Goal: Communication & Community: Answer question/provide support

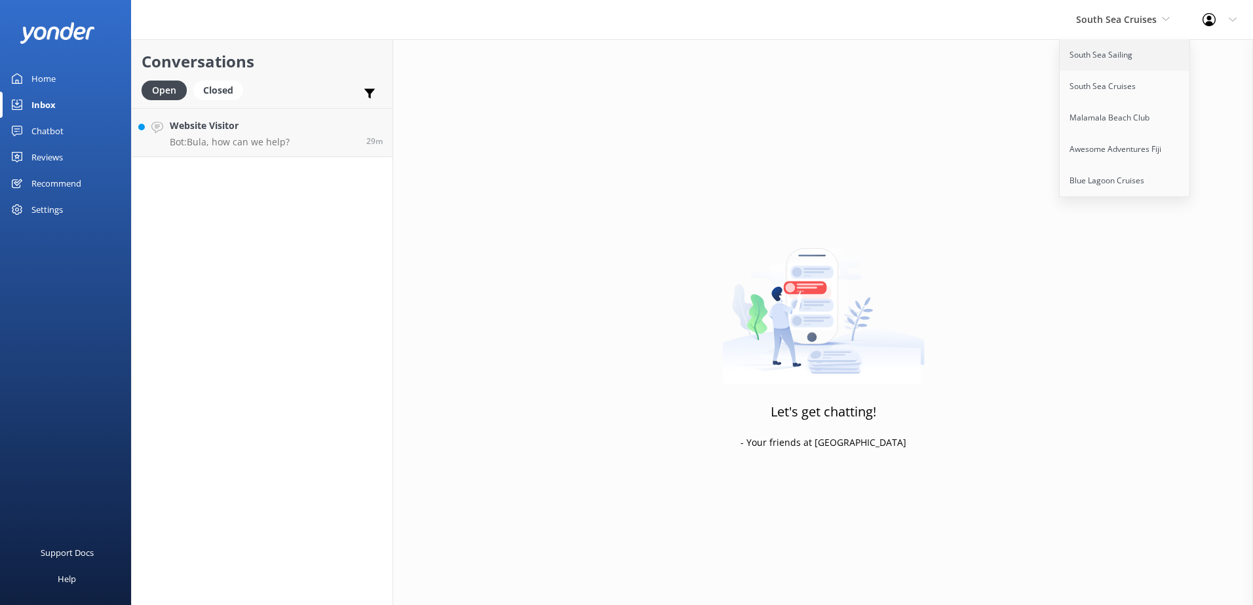
click at [1121, 54] on link "South Sea Sailing" at bounding box center [1124, 54] width 131 height 31
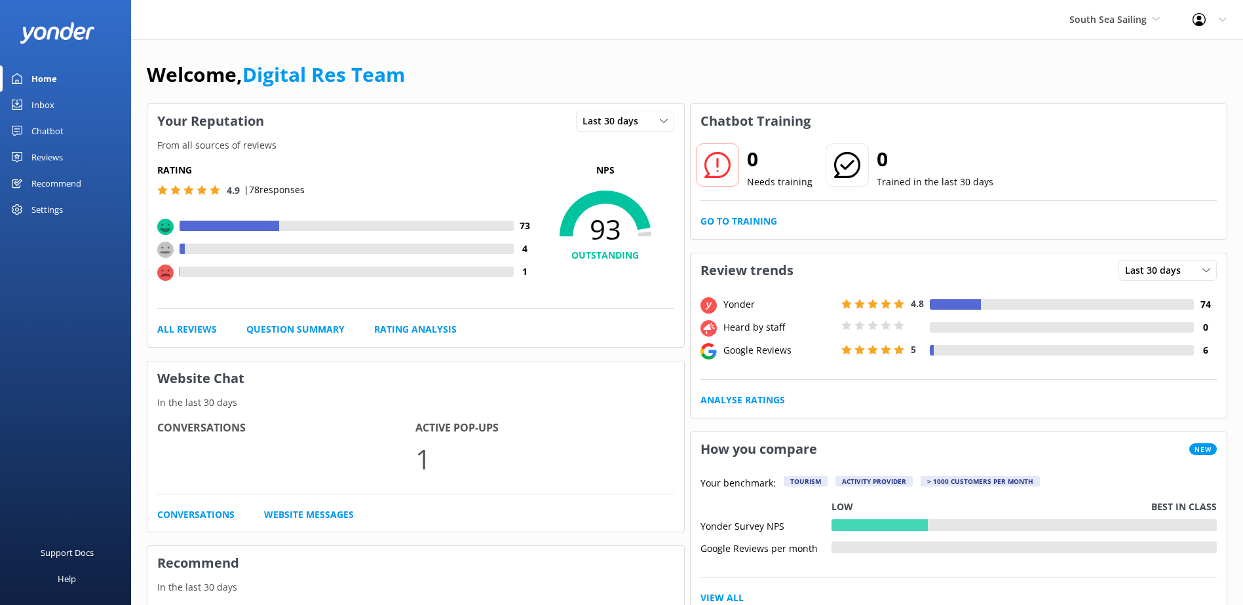
click at [56, 111] on link "Inbox" at bounding box center [65, 105] width 131 height 26
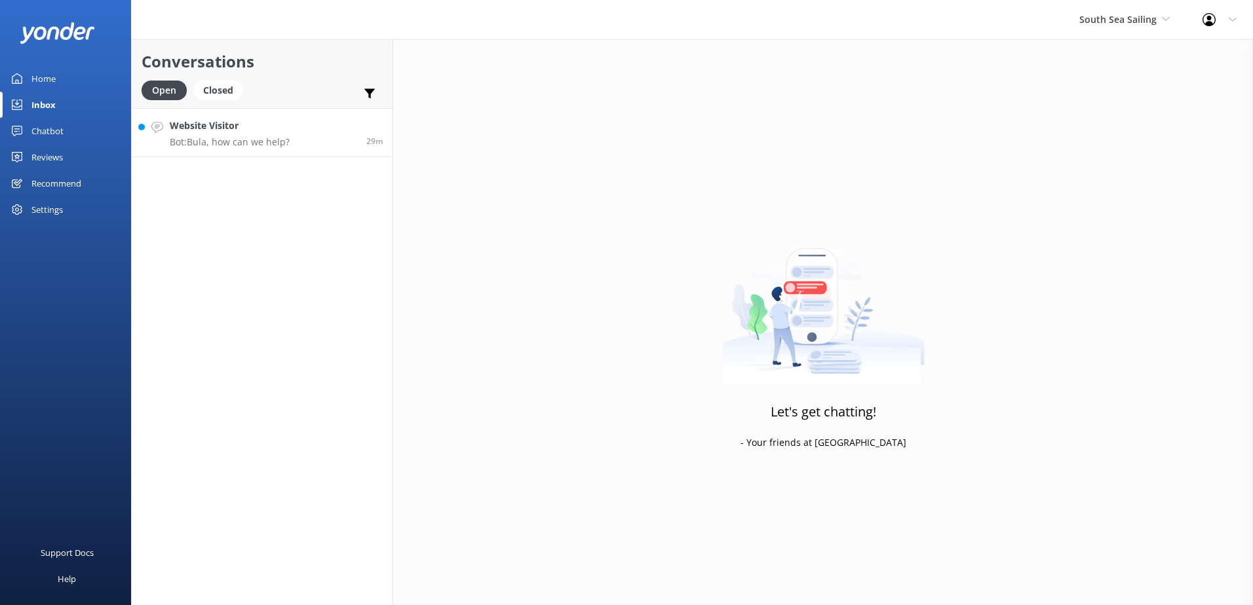
click at [251, 130] on h4 "Website Visitor" at bounding box center [230, 126] width 120 height 14
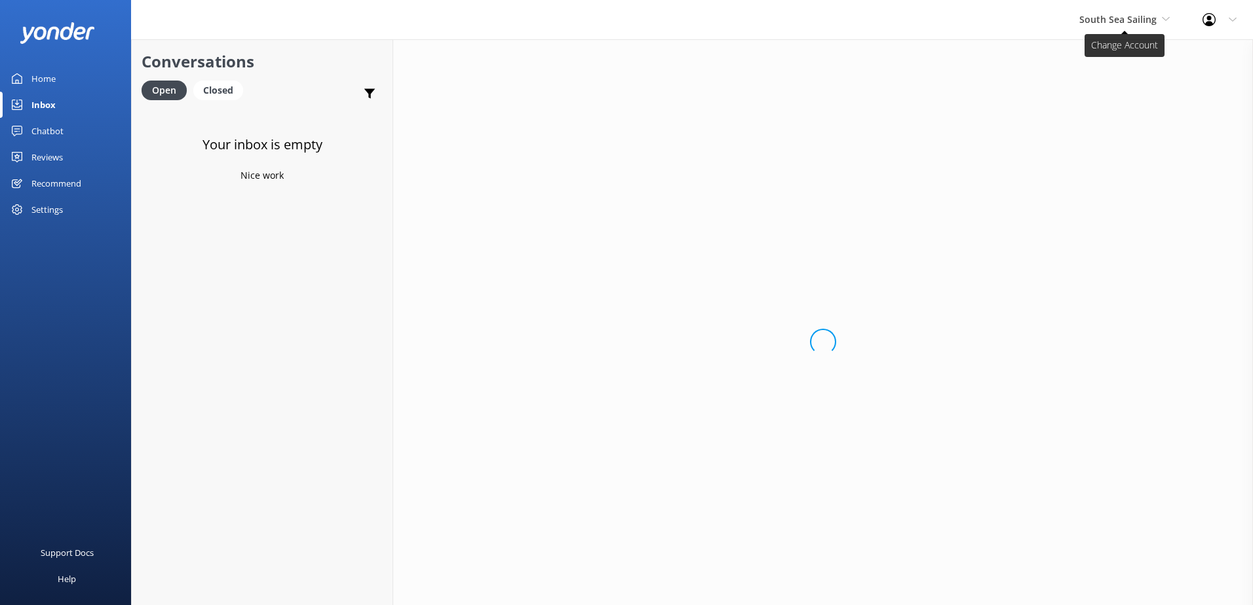
click at [1138, 22] on span "South Sea Sailing" at bounding box center [1117, 19] width 77 height 12
click at [1112, 50] on link "South Sea Sailing" at bounding box center [1128, 54] width 131 height 31
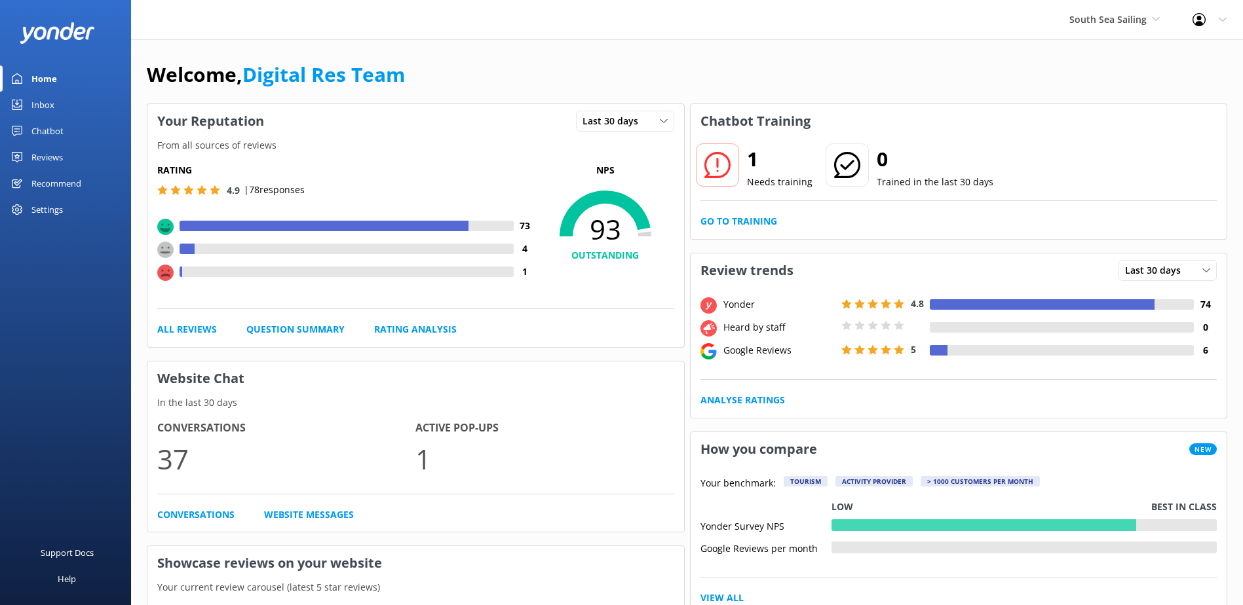
click at [41, 106] on div "Inbox" at bounding box center [42, 105] width 23 height 26
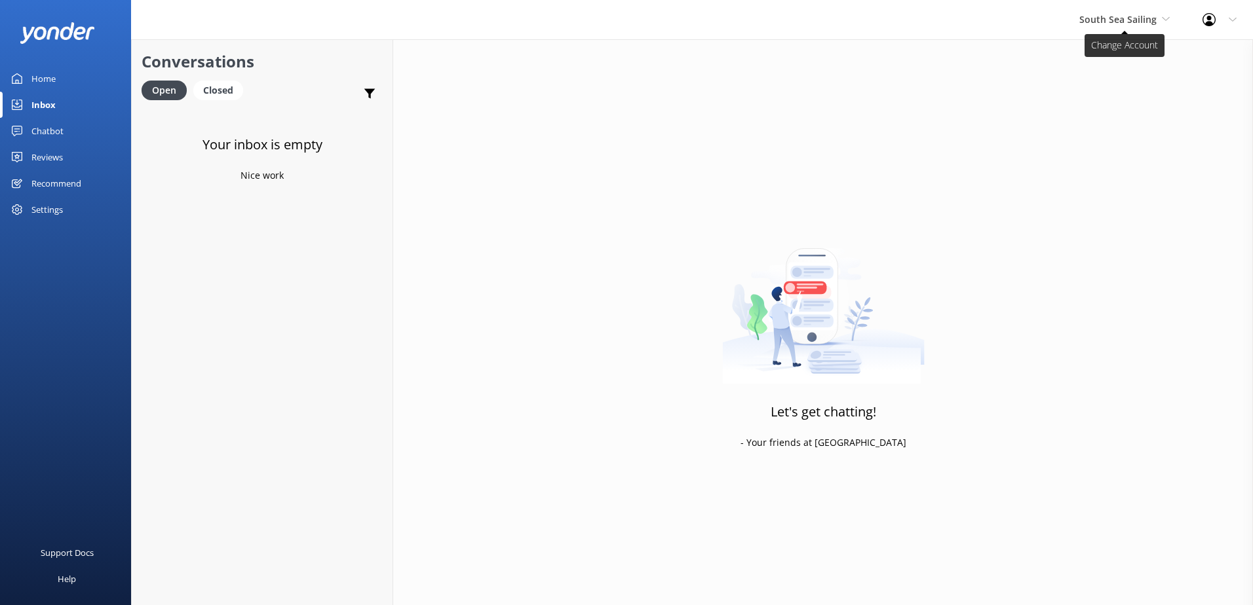
click at [1096, 18] on span "South Sea Sailing" at bounding box center [1117, 19] width 77 height 12
click at [1104, 85] on link "South Sea Cruises" at bounding box center [1128, 86] width 131 height 31
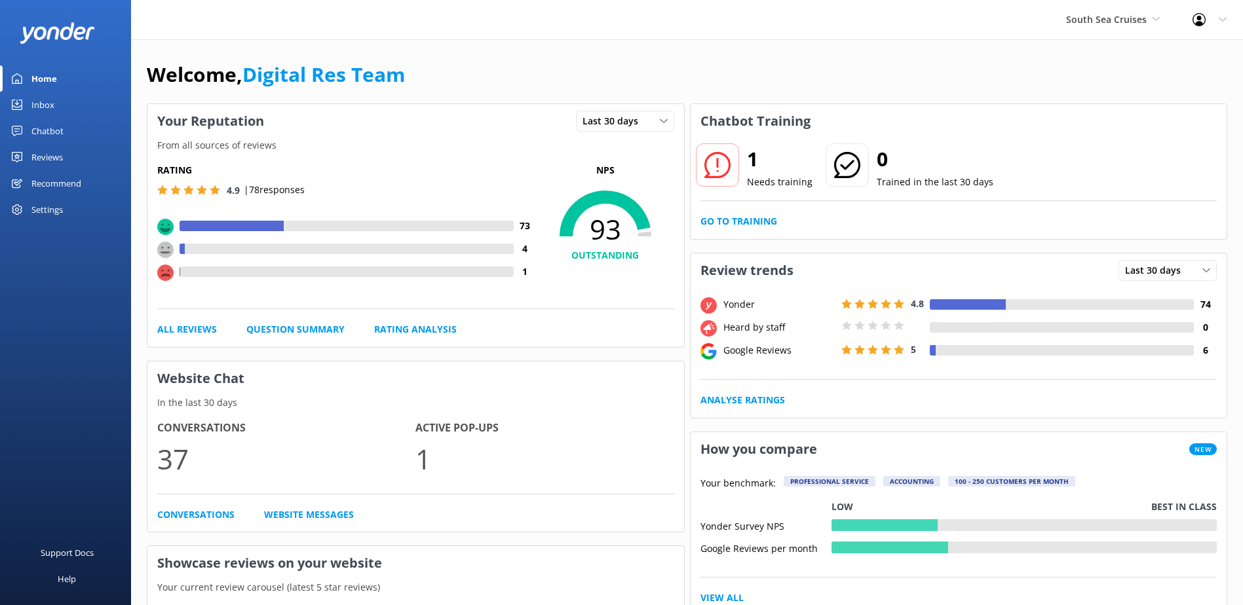
click at [58, 113] on link "Inbox" at bounding box center [65, 105] width 131 height 26
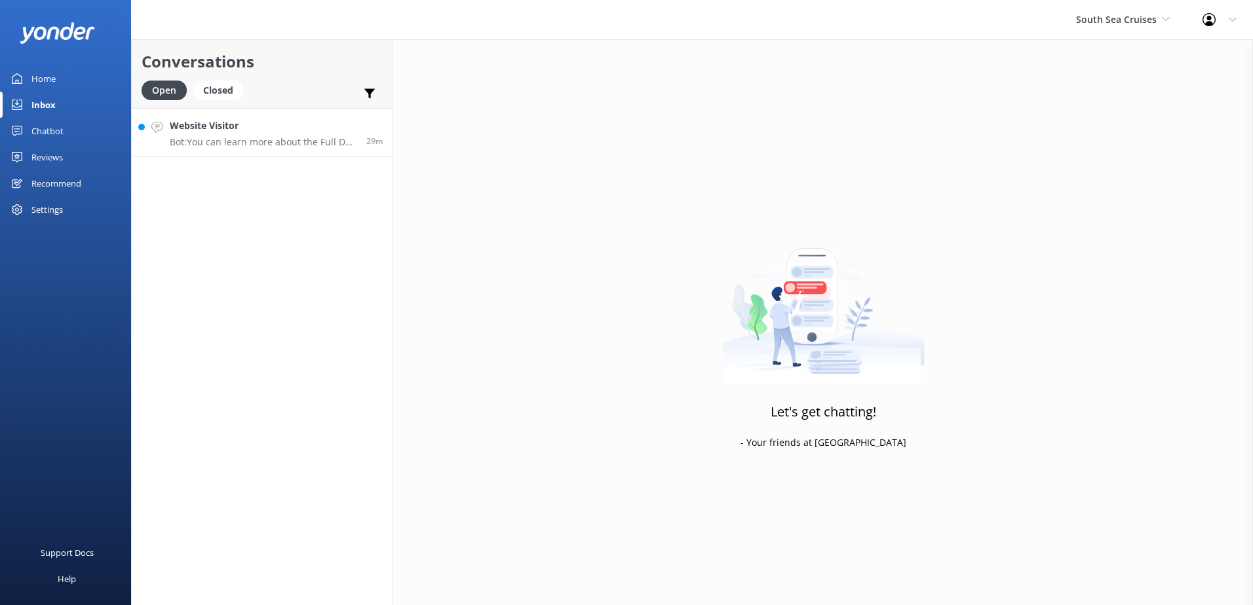
click at [273, 148] on link "Website Visitor Bot: You can learn more about the Full Day Trip to Mana Island …" at bounding box center [262, 132] width 261 height 49
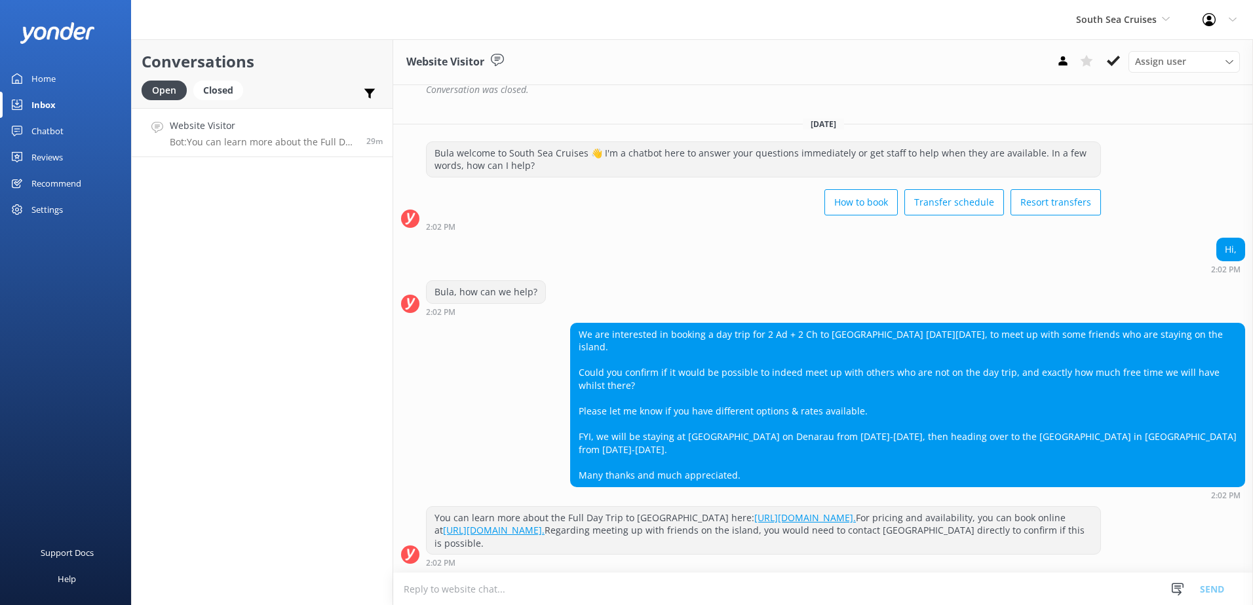
scroll to position [276, 0]
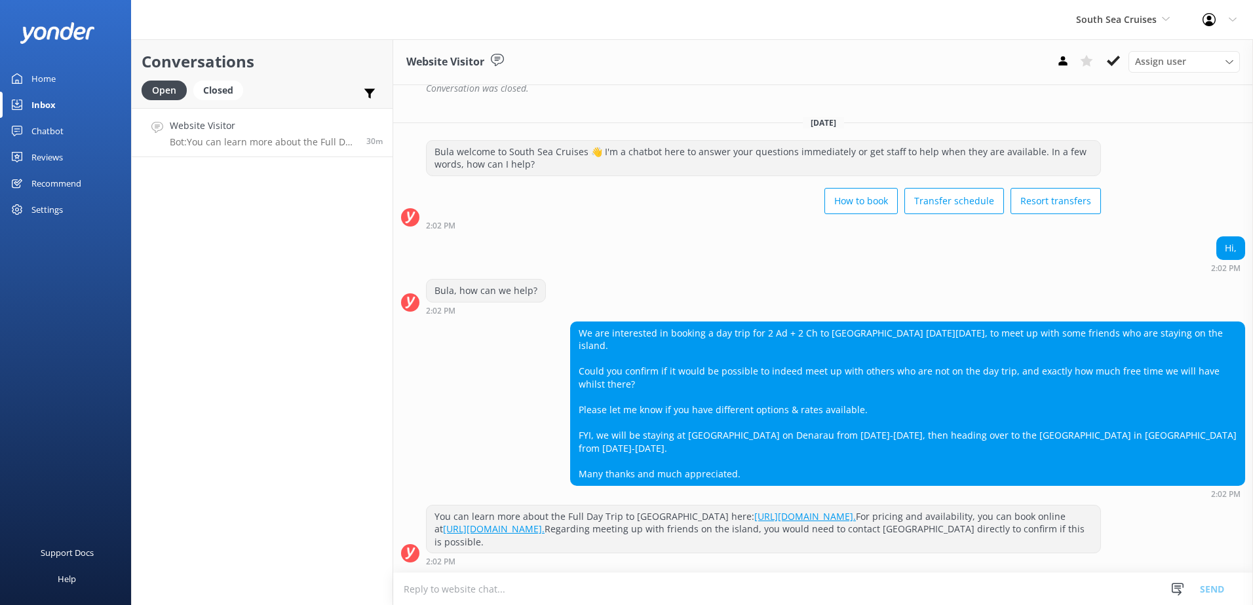
click at [544, 523] on link "https://secure.southseacruisesfiji.com/day-trips/availability?category=MANA." at bounding box center [494, 529] width 102 height 12
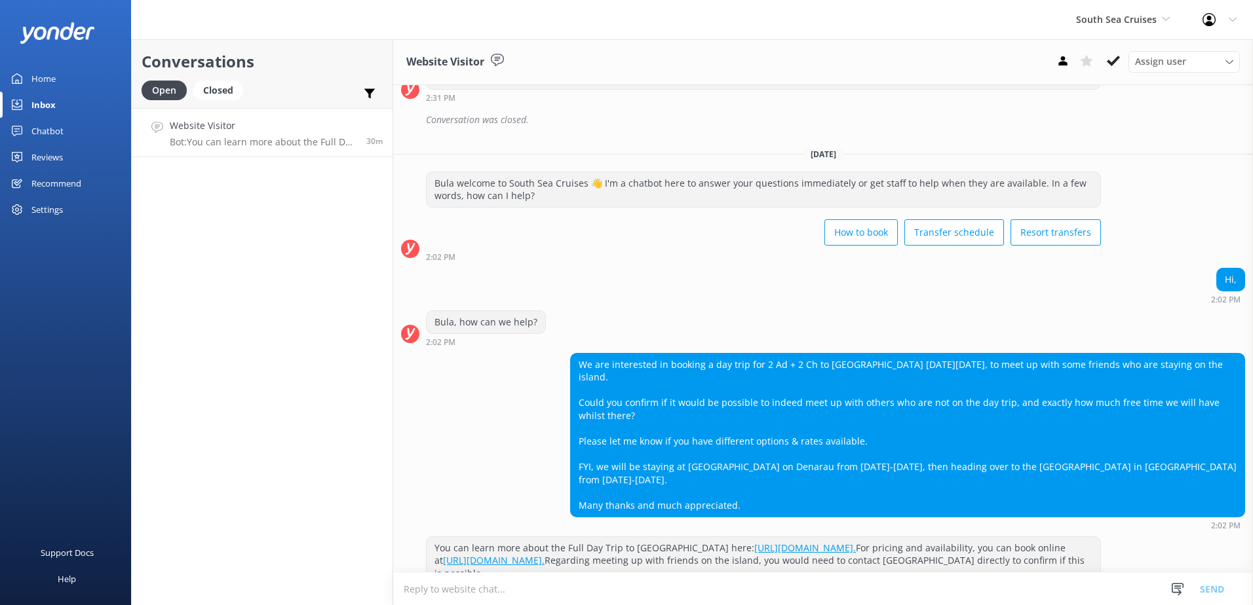
scroll to position [276, 0]
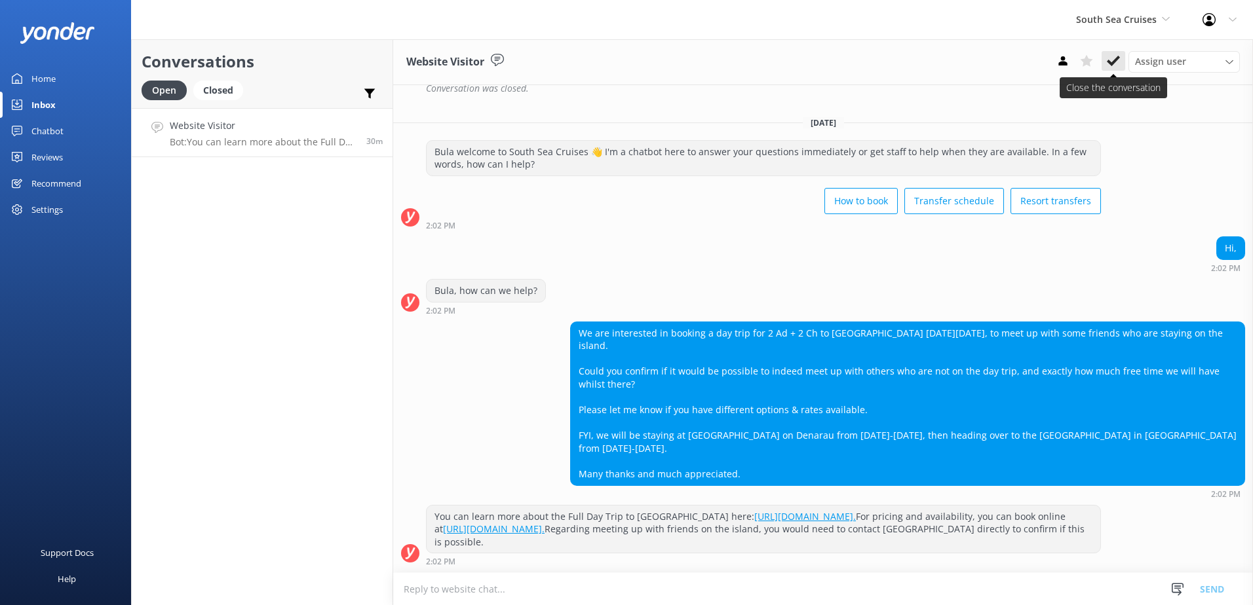
click at [1112, 67] on icon at bounding box center [1113, 60] width 13 height 13
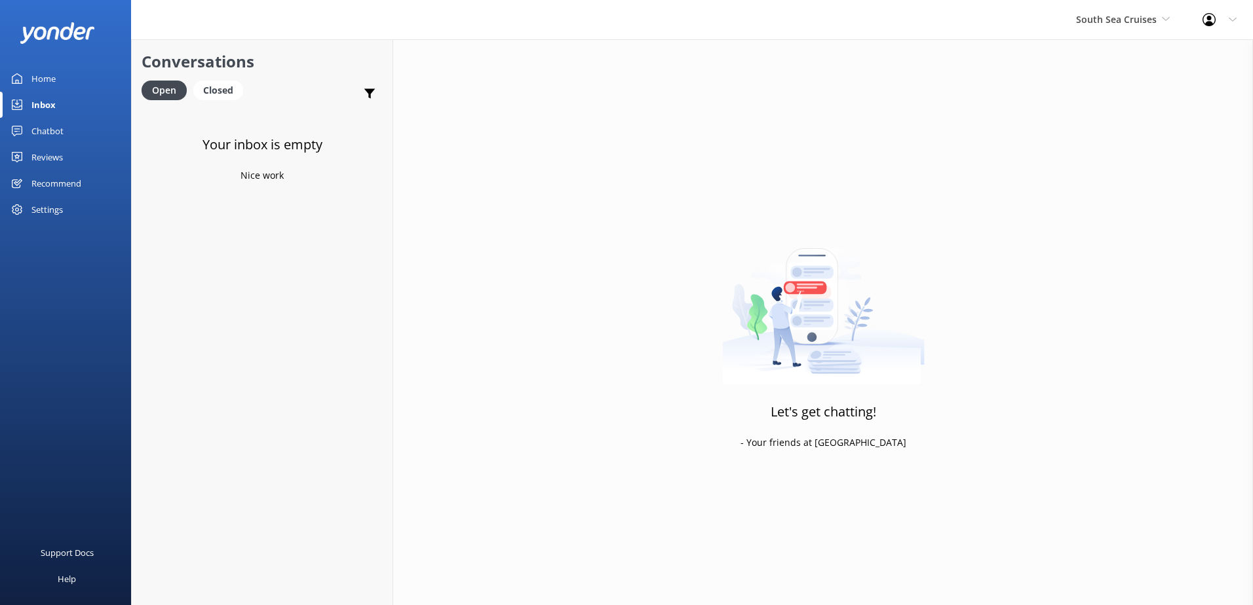
click at [1128, 10] on div "South Sea Cruises South Sea Sailing South Sea Cruises Malamala Beach Club Aweso…" at bounding box center [1122, 19] width 126 height 39
click at [1107, 111] on link "Malamala Beach Club" at bounding box center [1124, 117] width 131 height 31
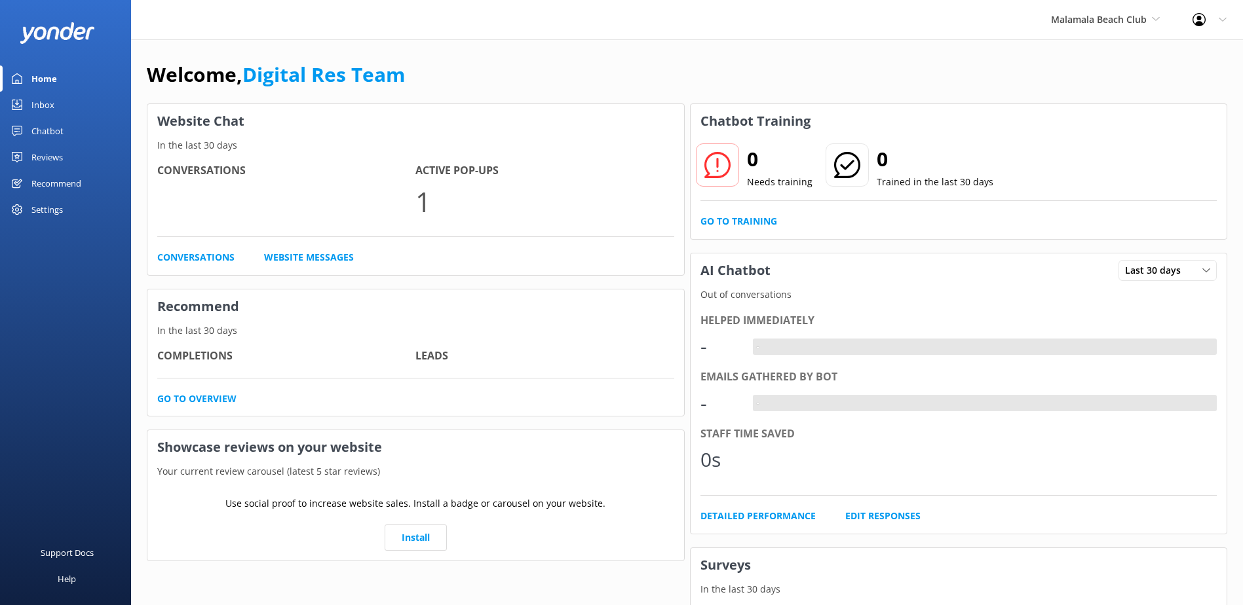
click at [50, 96] on div "Inbox" at bounding box center [42, 105] width 23 height 26
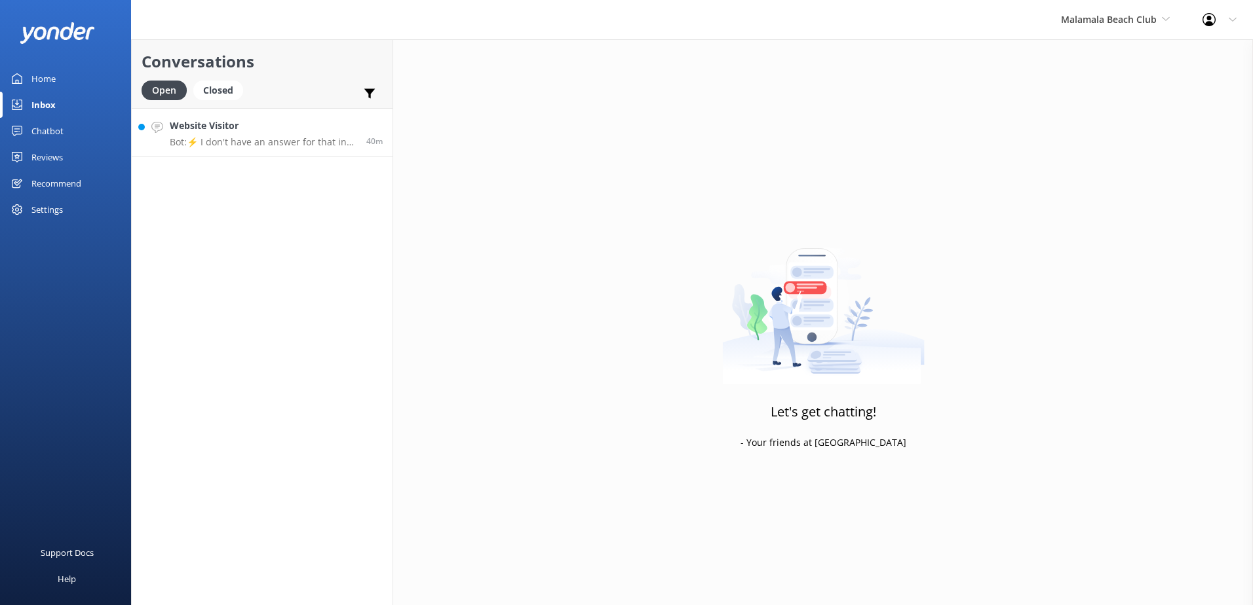
click at [218, 136] on div "Website Visitor Bot: ⚡ I don't have an answer for that in my knowledge base. Pl…" at bounding box center [263, 133] width 187 height 28
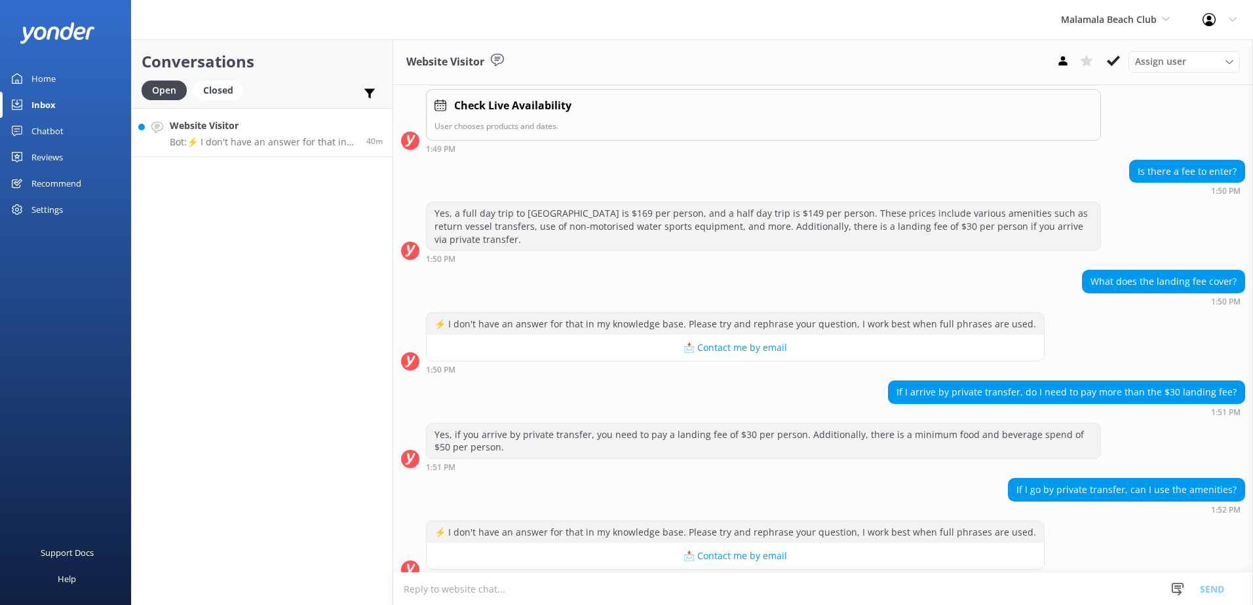
scroll to position [225, 0]
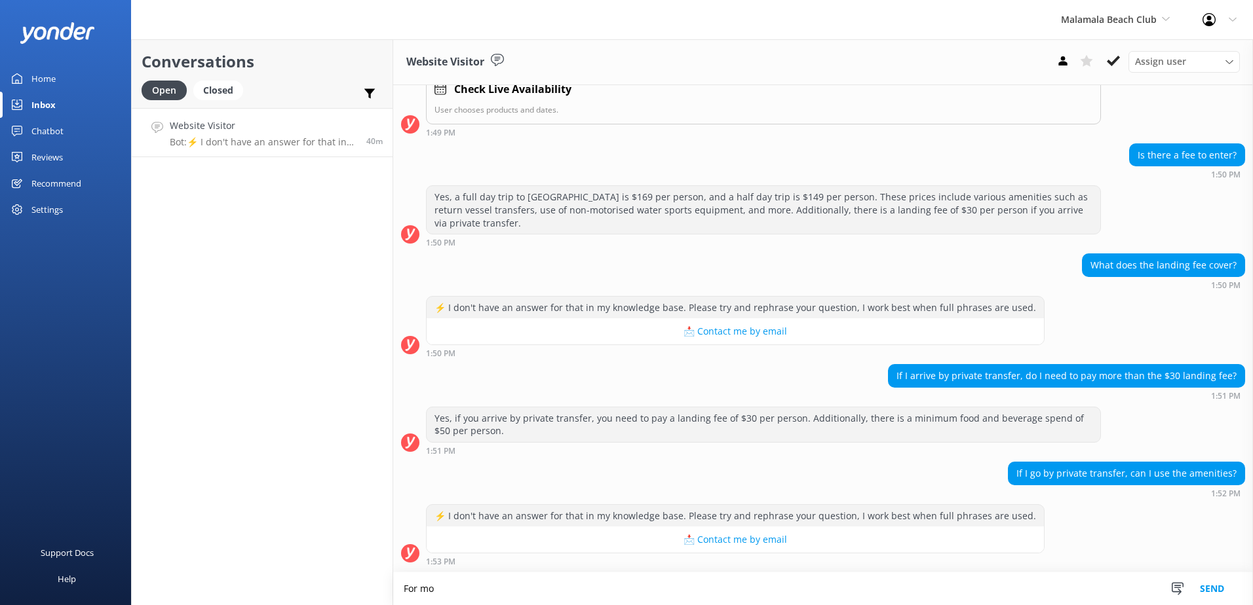
scroll to position [226, 0]
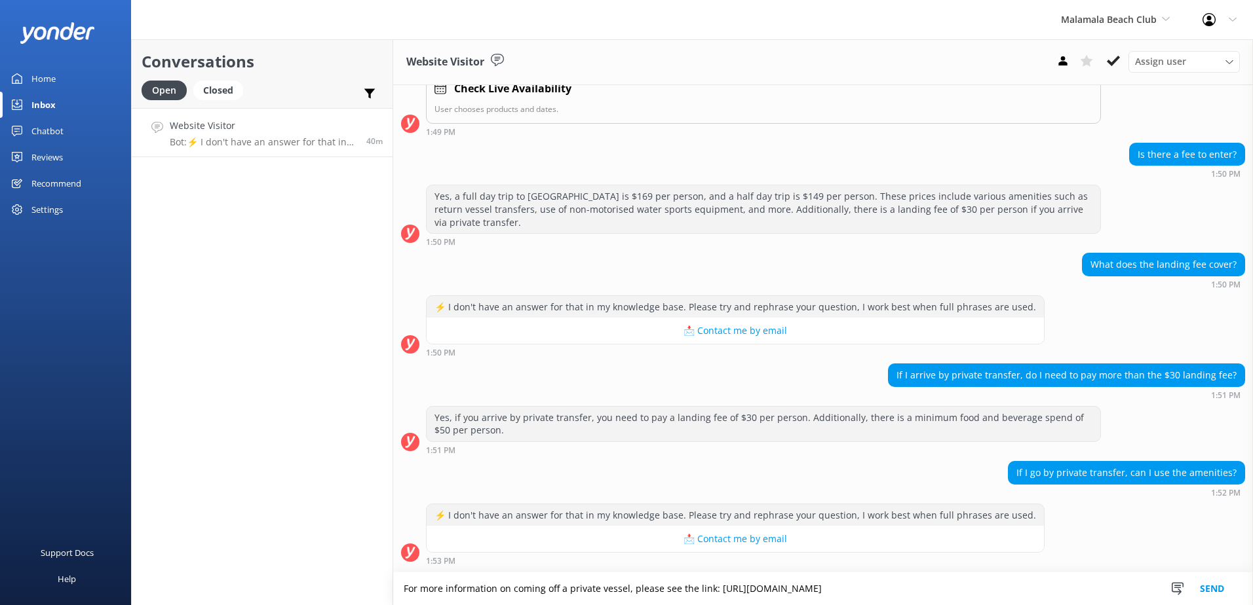
type textarea "For more information on coming off a private vessel, please see the link: [URL]…"
click at [1215, 591] on button "Send" at bounding box center [1211, 589] width 49 height 33
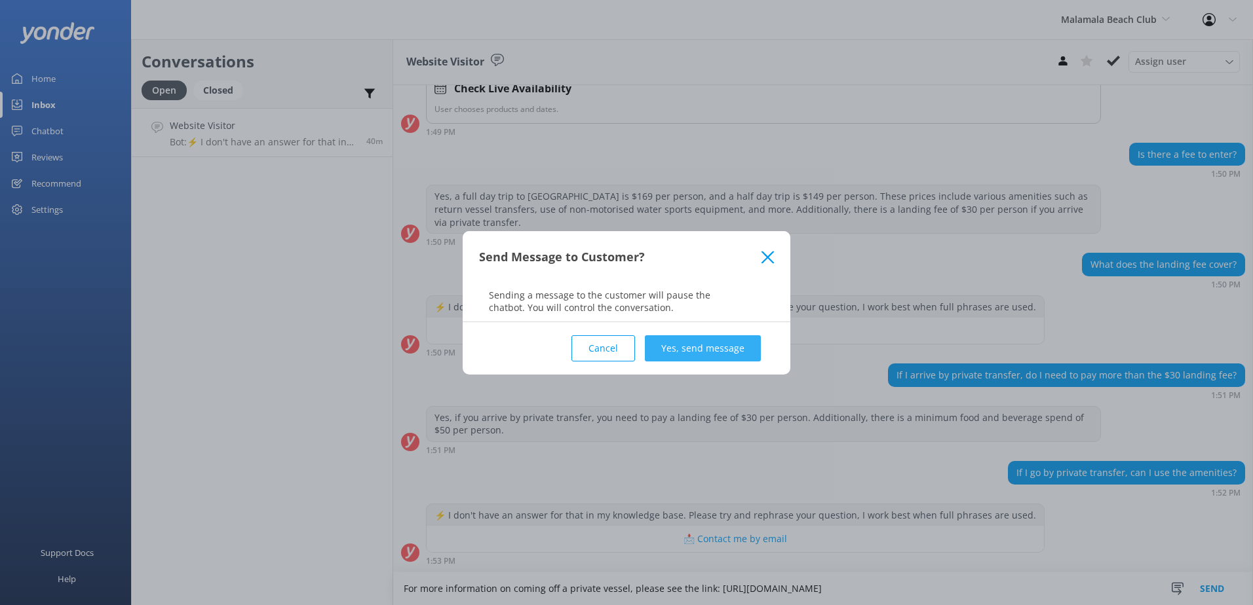
click at [696, 353] on button "Yes, send message" at bounding box center [703, 348] width 116 height 26
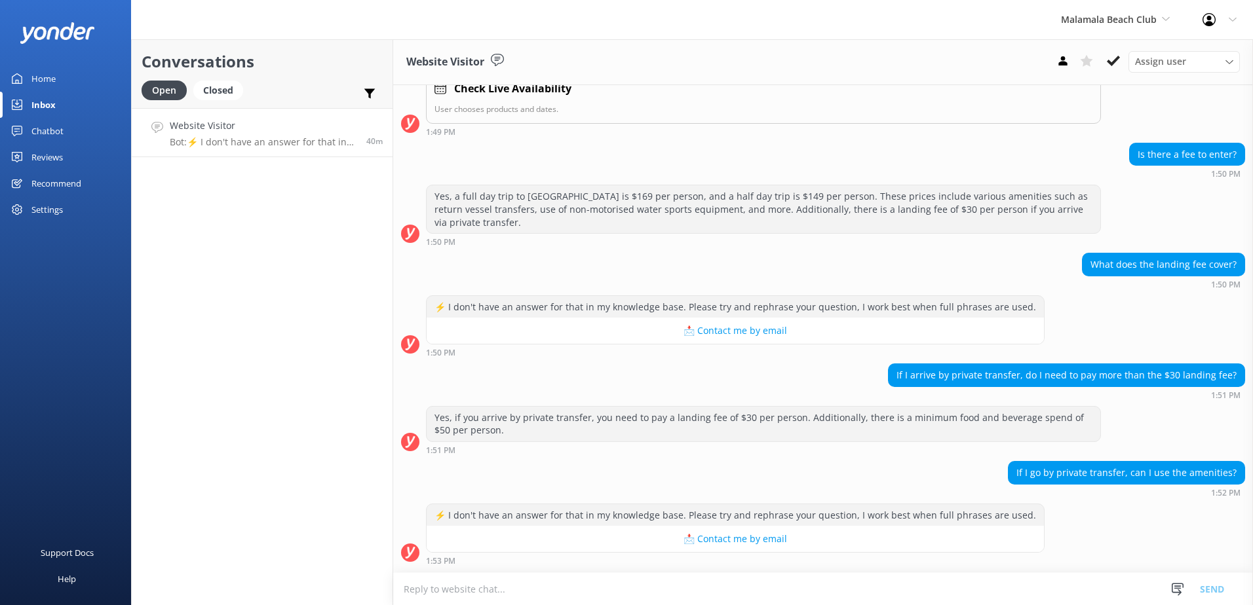
scroll to position [311, 0]
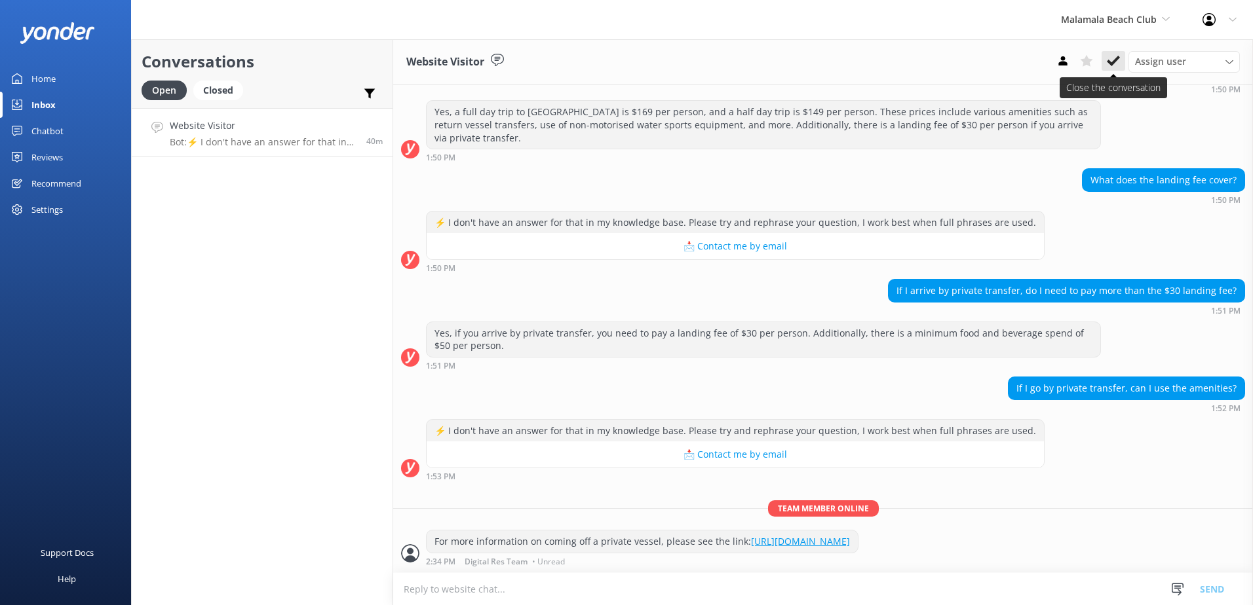
click at [1105, 64] on button at bounding box center [1113, 61] width 24 height 20
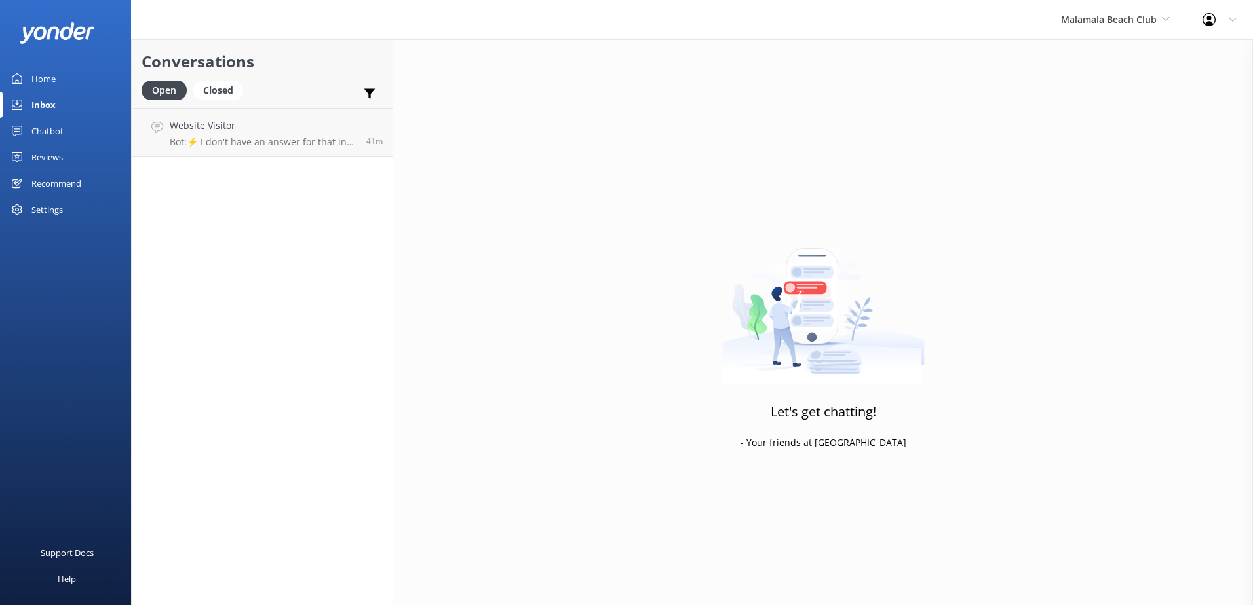
click at [1130, 29] on div "Malamala Beach Club South Sea Sailing South Sea Cruises Malamala Beach Club Awe…" at bounding box center [1115, 19] width 142 height 39
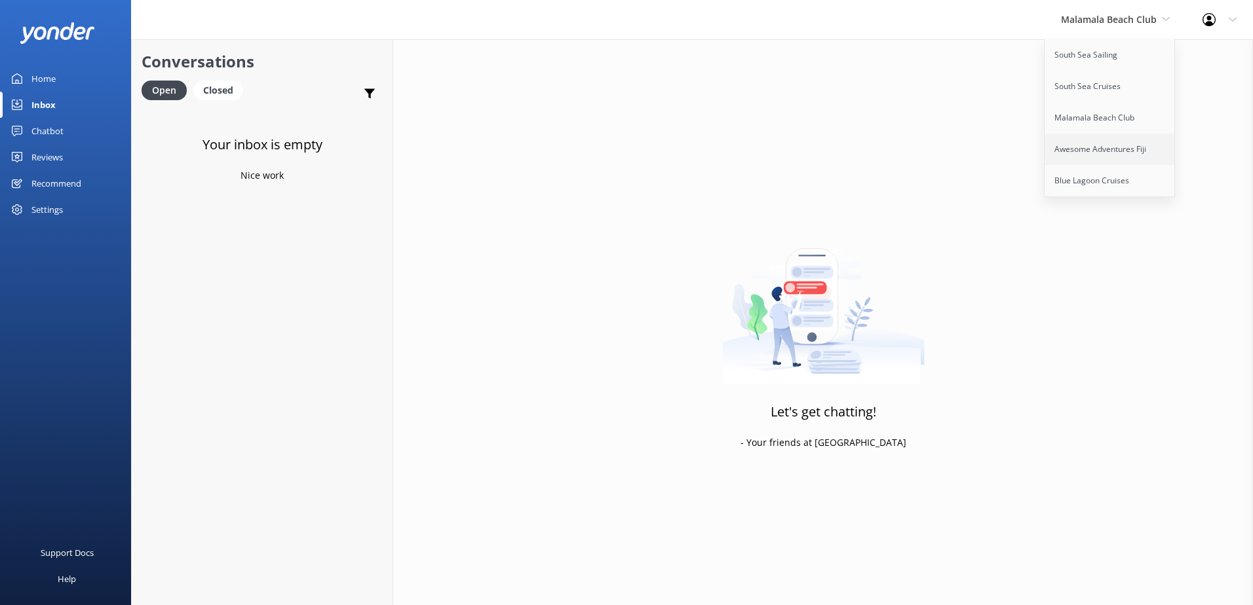
click at [1096, 151] on link "Awesome Adventures Fiji" at bounding box center [1109, 149] width 131 height 31
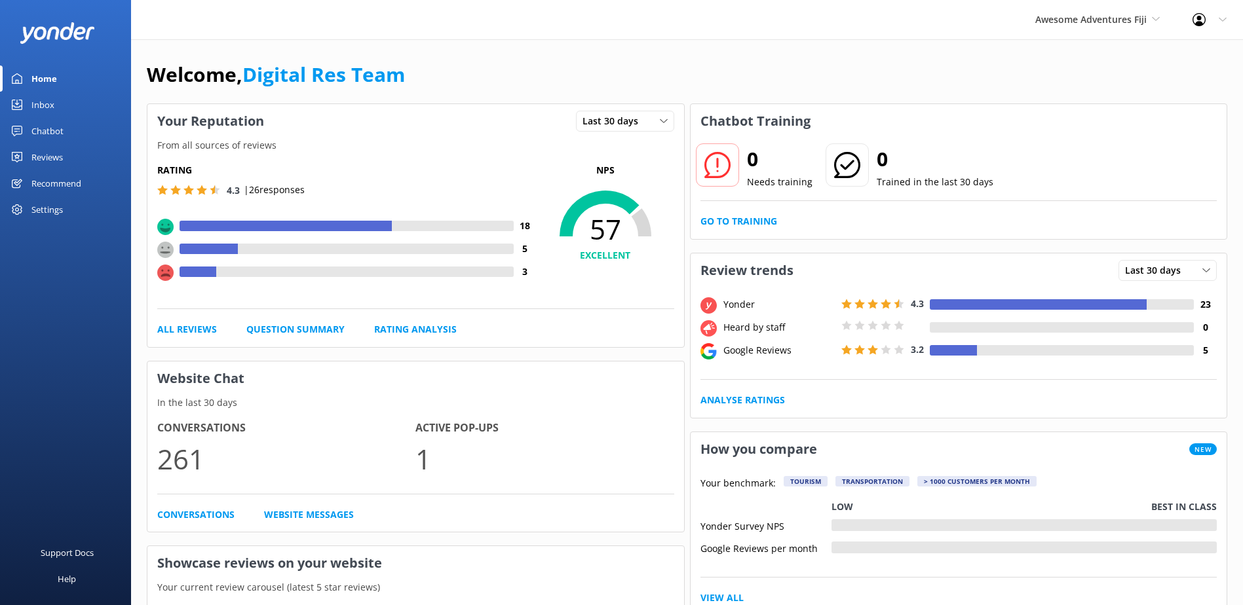
click at [56, 112] on link "Inbox" at bounding box center [65, 105] width 131 height 26
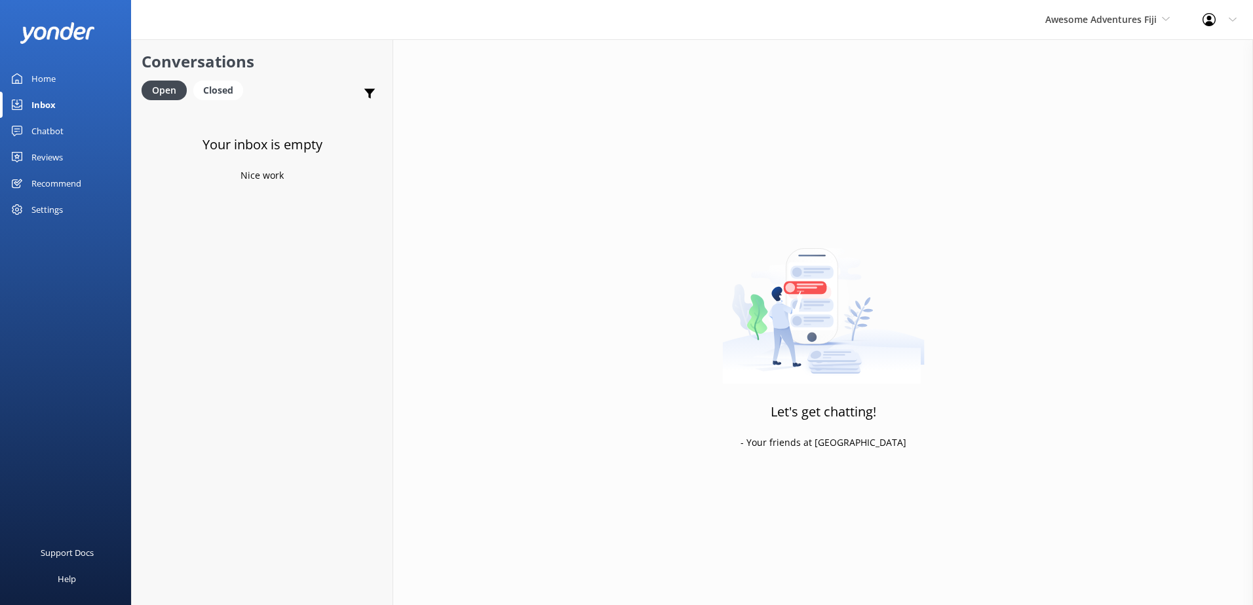
click at [50, 109] on div "Inbox" at bounding box center [43, 105] width 24 height 26
drag, startPoint x: 50, startPoint y: 110, endPoint x: 531, endPoint y: 83, distance: 481.7
click at [51, 110] on div "Inbox" at bounding box center [43, 105] width 24 height 26
click at [1103, 13] on span "Awesome Adventures Fiji" at bounding box center [1100, 19] width 111 height 12
click at [1099, 183] on link "Blue Lagoon Cruises" at bounding box center [1094, 180] width 131 height 31
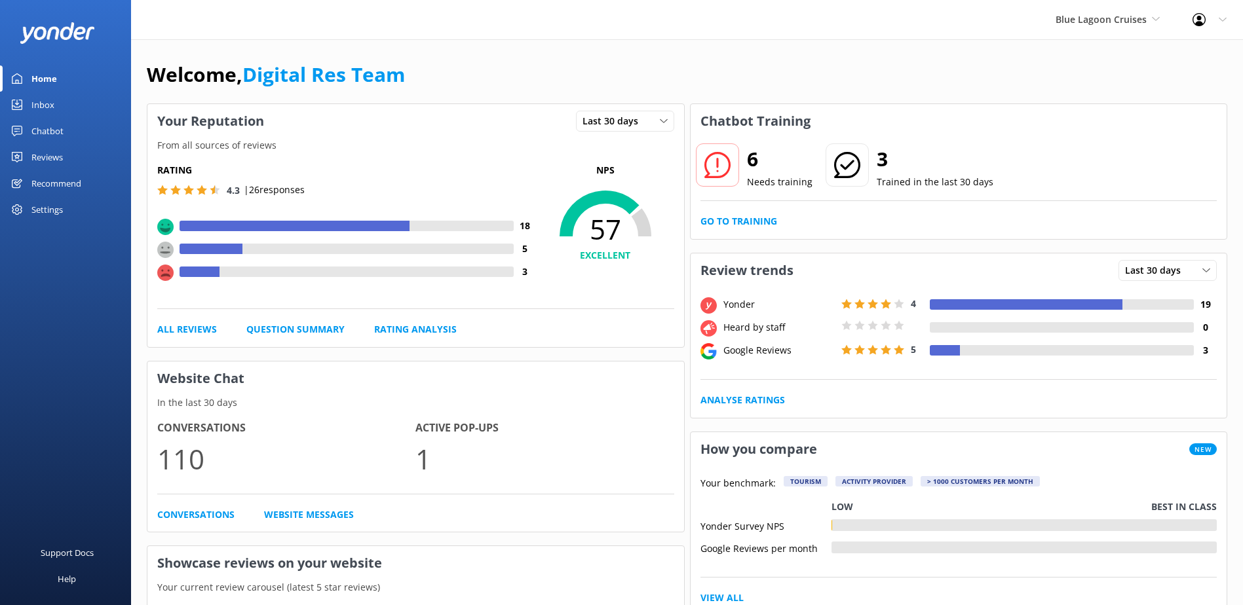
click at [50, 110] on div "Inbox" at bounding box center [42, 105] width 23 height 26
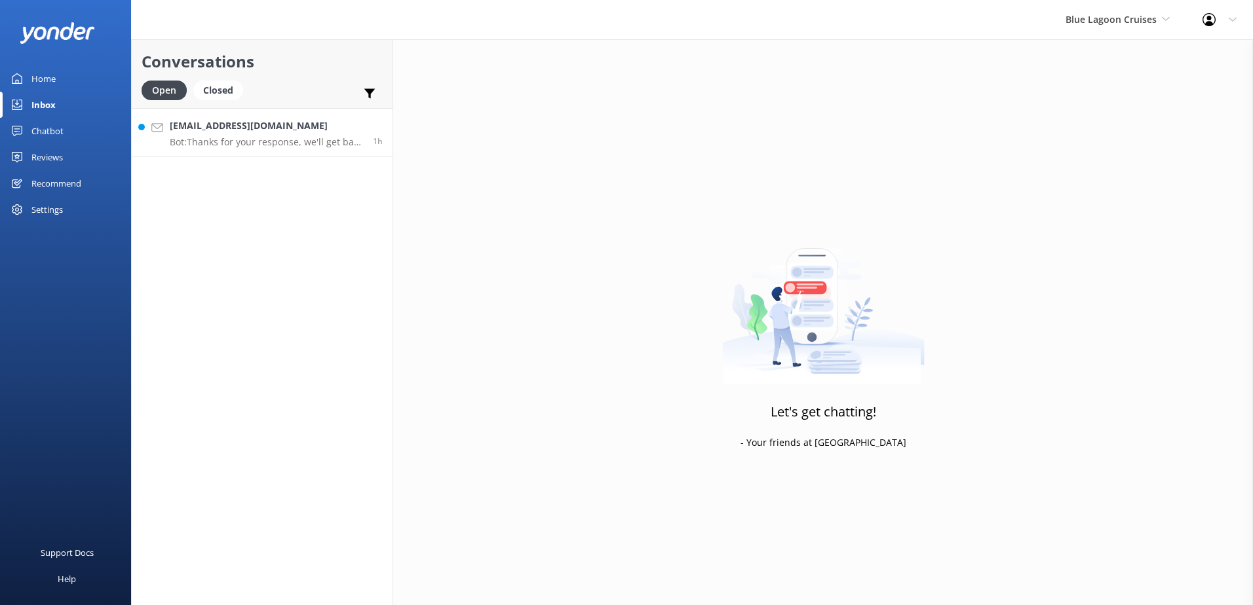
click at [257, 155] on link "[EMAIL_ADDRESS][DOMAIN_NAME] Bot: Thanks for your response, we'll get back to y…" at bounding box center [262, 132] width 261 height 49
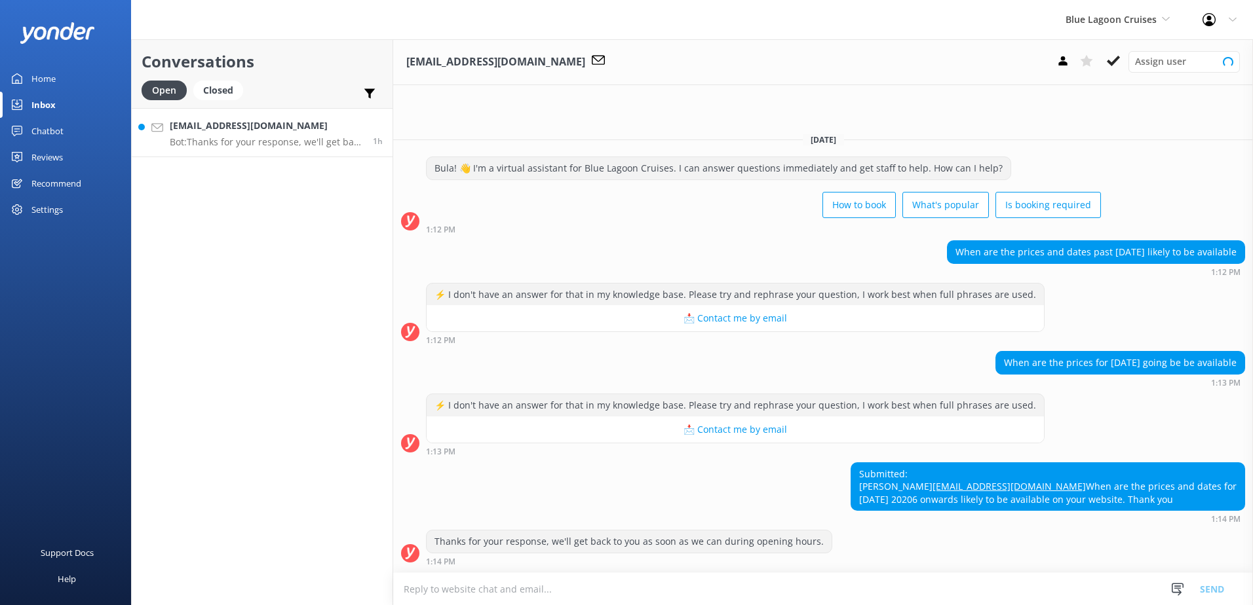
click at [261, 149] on link "[EMAIL_ADDRESS][DOMAIN_NAME] Bot: Thanks for your response, we'll get back to y…" at bounding box center [262, 132] width 261 height 49
click at [214, 78] on div "Conversations Open Closed Important Assigned to me Unassigned" at bounding box center [262, 73] width 261 height 69
click at [217, 85] on div "Closed" at bounding box center [218, 91] width 50 height 20
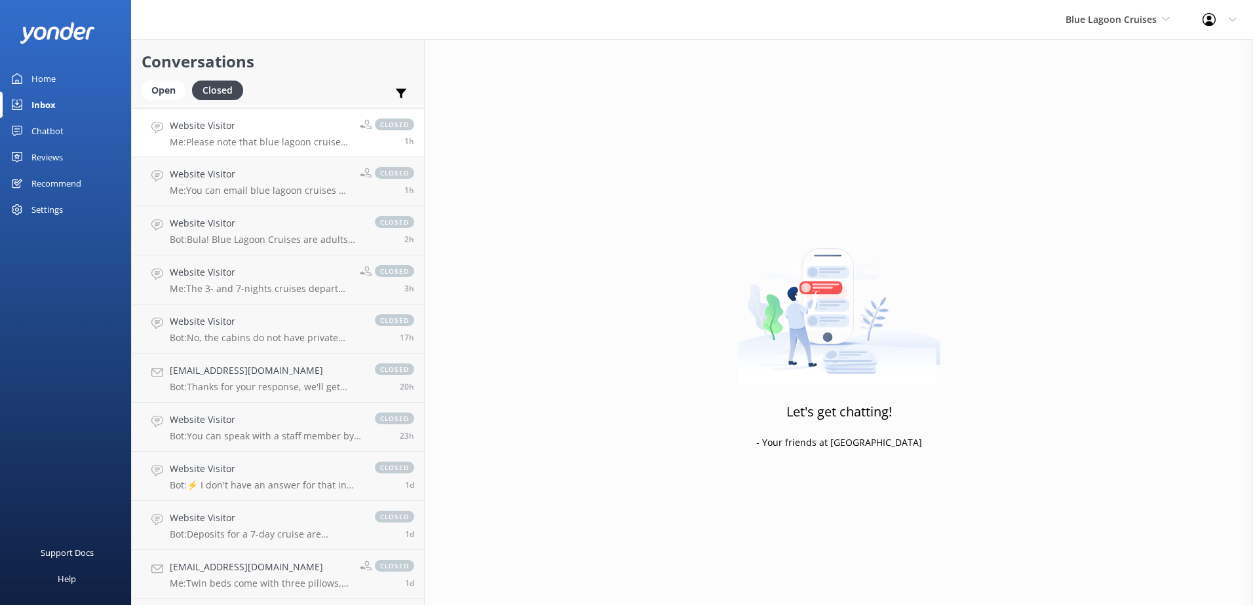
click at [234, 149] on link "Website Visitor Me: Please note that blue lagoon cruise ship will be on annual …" at bounding box center [278, 132] width 292 height 49
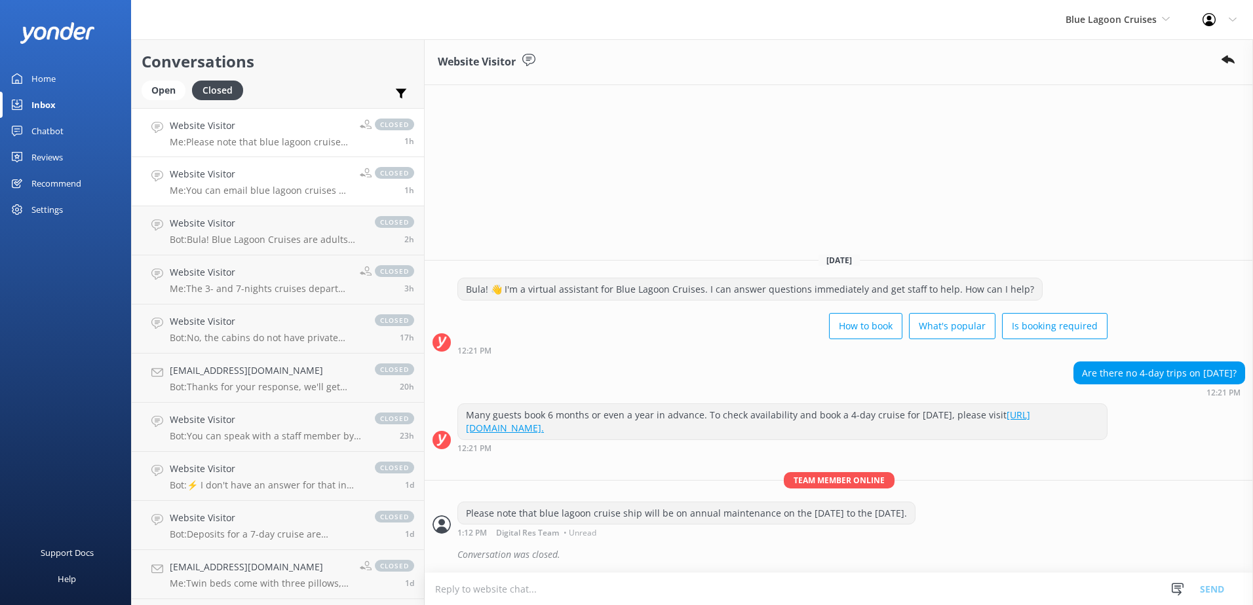
click at [244, 178] on h4 "Website Visitor" at bounding box center [260, 174] width 180 height 14
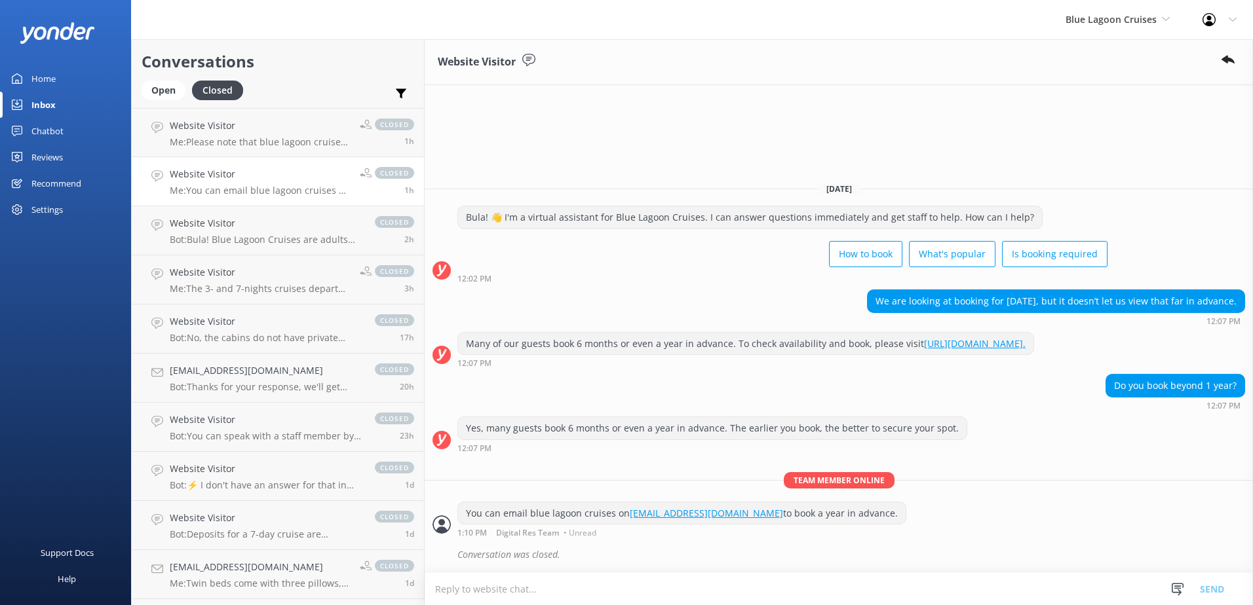
click at [874, 518] on div "You can email blue lagoon cruises on [EMAIL_ADDRESS][DOMAIN_NAME] to book a yea…" at bounding box center [839, 520] width 828 height 36
drag, startPoint x: 873, startPoint y: 513, endPoint x: 434, endPoint y: 515, distance: 439.0
click at [458, 515] on div "You can email blue lagoon cruises on [EMAIL_ADDRESS][DOMAIN_NAME] to book a yea…" at bounding box center [681, 514] width 447 height 22
copy div "You can email blue lagoon cruises on [EMAIL_ADDRESS][DOMAIN_NAME] to book a yea…"
click at [58, 84] on link "Home" at bounding box center [65, 79] width 131 height 26
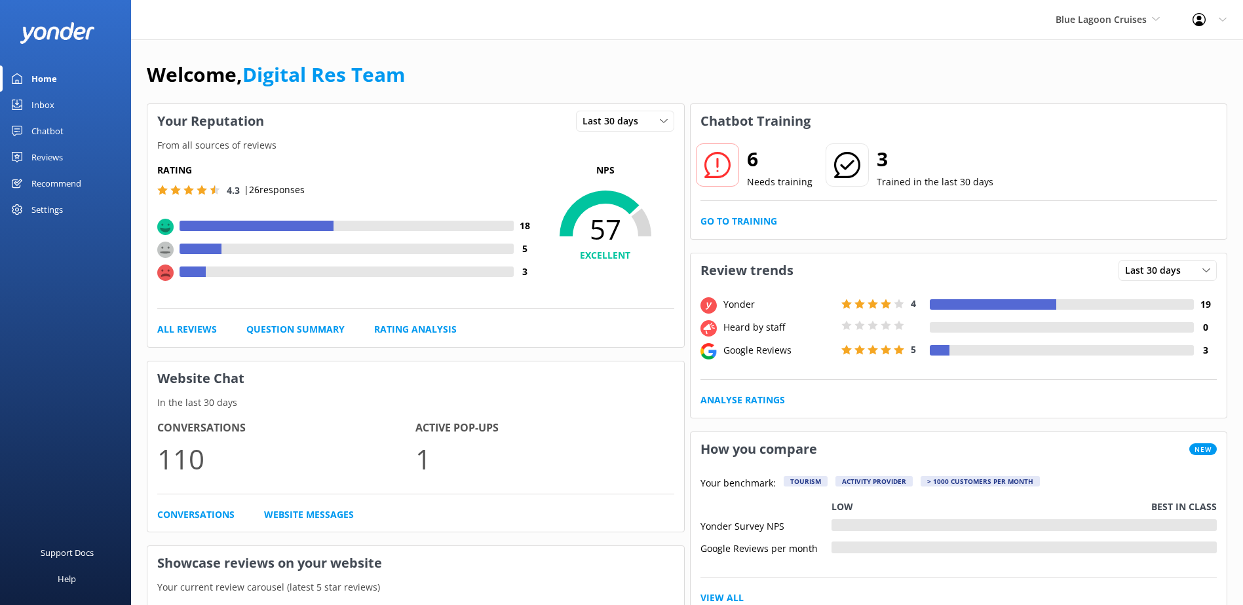
click at [38, 97] on div "Inbox" at bounding box center [42, 105] width 23 height 26
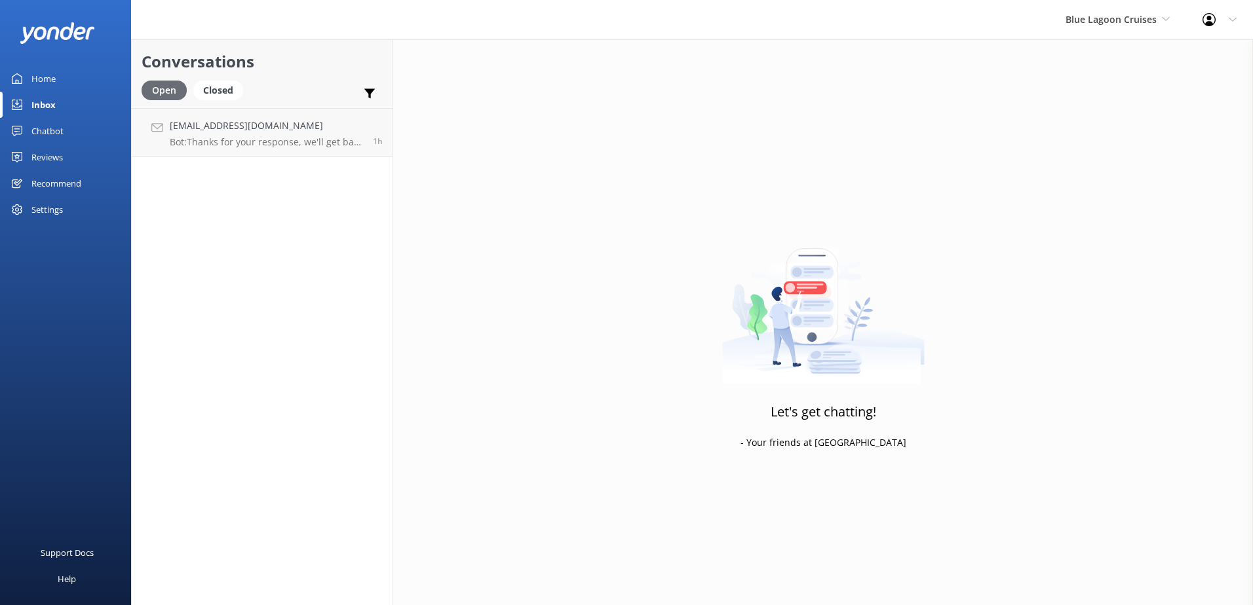
click at [159, 81] on div "Open" at bounding box center [164, 91] width 45 height 20
click at [225, 130] on h4 "[EMAIL_ADDRESS][DOMAIN_NAME]" at bounding box center [266, 126] width 193 height 14
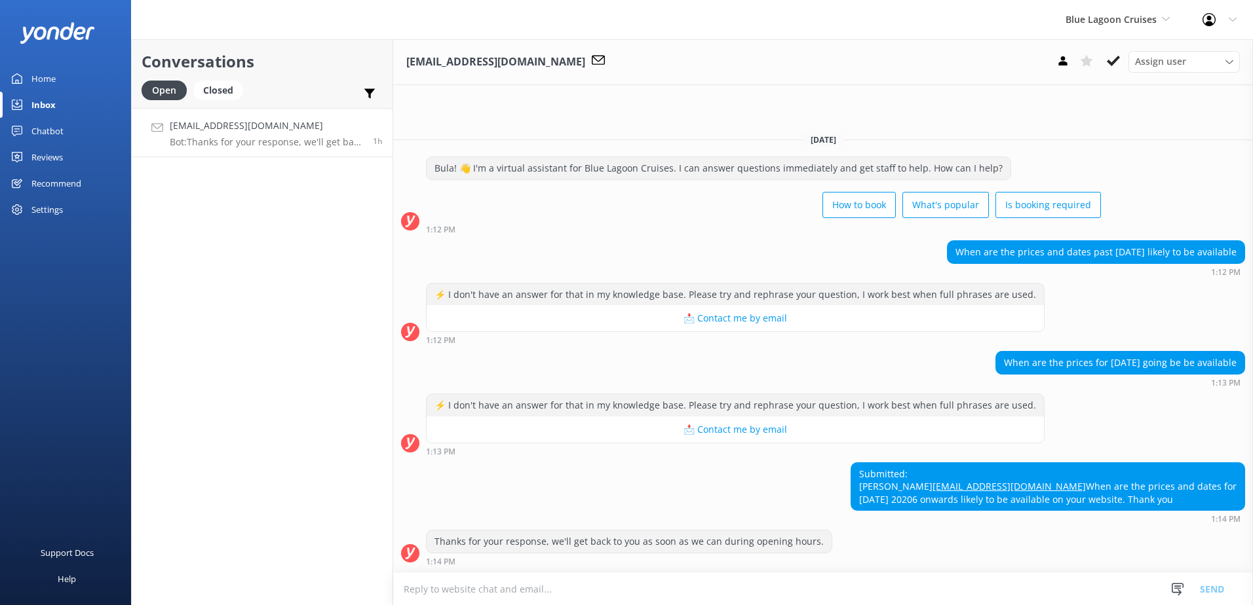
click at [652, 573] on textarea at bounding box center [823, 589] width 860 height 32
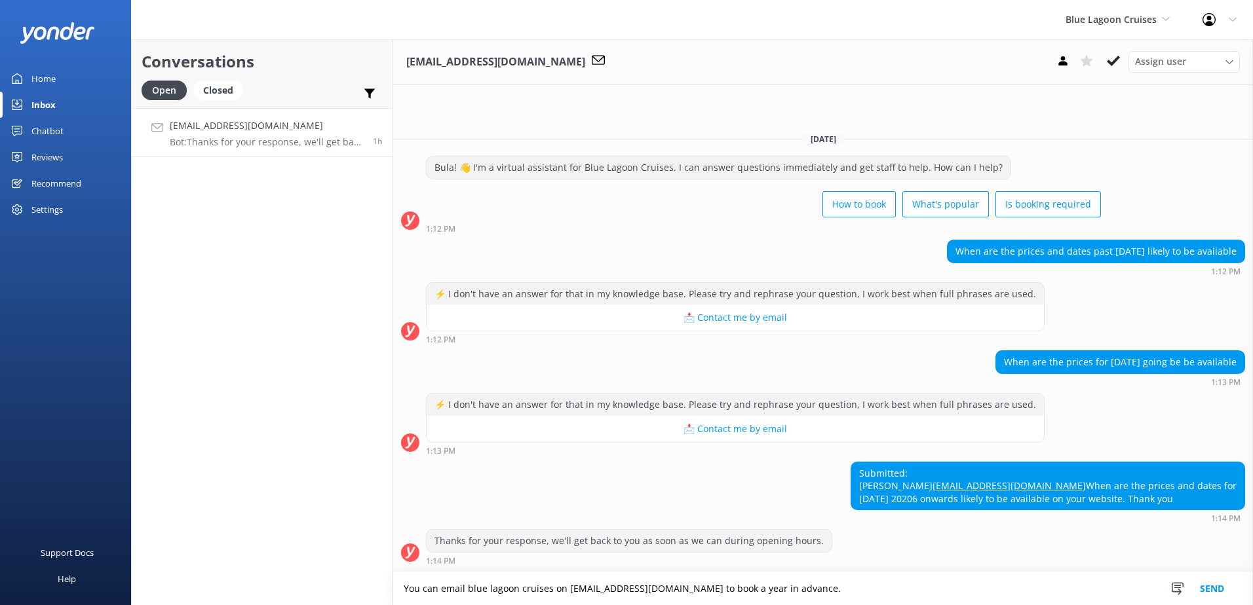
drag, startPoint x: 847, startPoint y: 590, endPoint x: 739, endPoint y: 588, distance: 108.1
click at [739, 588] on textarea "You can email blue lagoon cruises on [EMAIL_ADDRESS][DOMAIN_NAME] to book a yea…" at bounding box center [823, 589] width 860 height 33
click at [848, 588] on textarea "You can email blue lagoon cruises on [EMAIL_ADDRESS][DOMAIN_NAME] for a quotati…" at bounding box center [823, 589] width 860 height 33
click at [1079, 589] on textarea "You can email blue lagoon cruises on [EMAIL_ADDRESS][DOMAIN_NAME] for a quotati…" at bounding box center [823, 589] width 860 height 33
type textarea "You can email blue lagoon cruises on [EMAIL_ADDRESS][DOMAIN_NAME] for a quotati…"
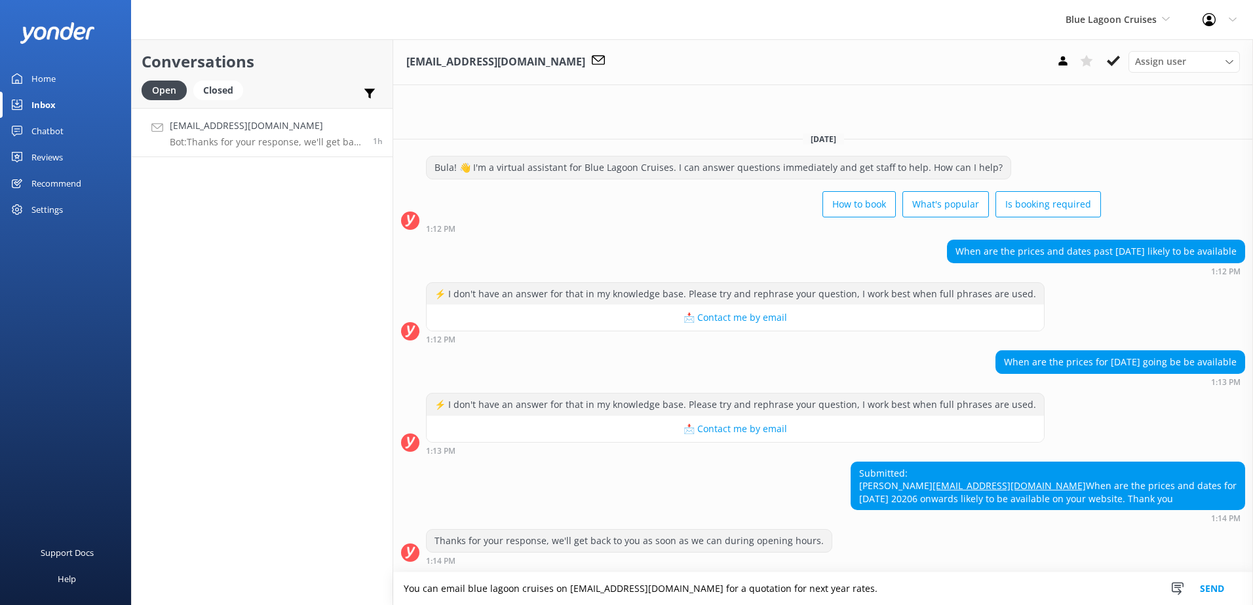
click at [1211, 588] on button "Send" at bounding box center [1211, 589] width 49 height 33
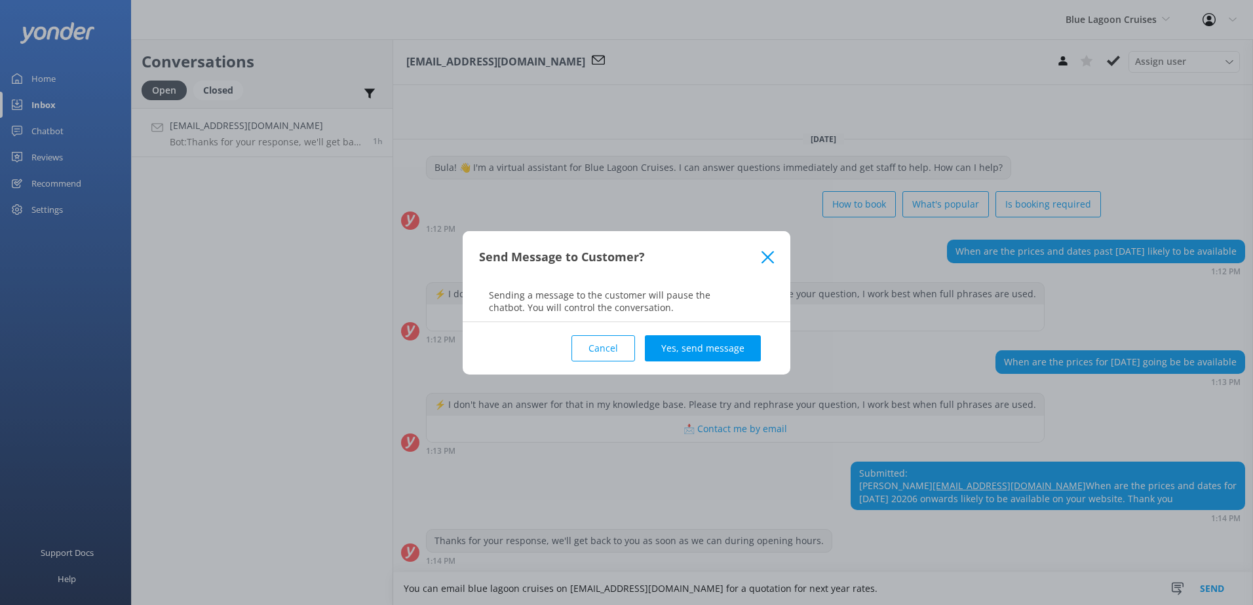
click at [693, 343] on button "Yes, send message" at bounding box center [703, 348] width 116 height 26
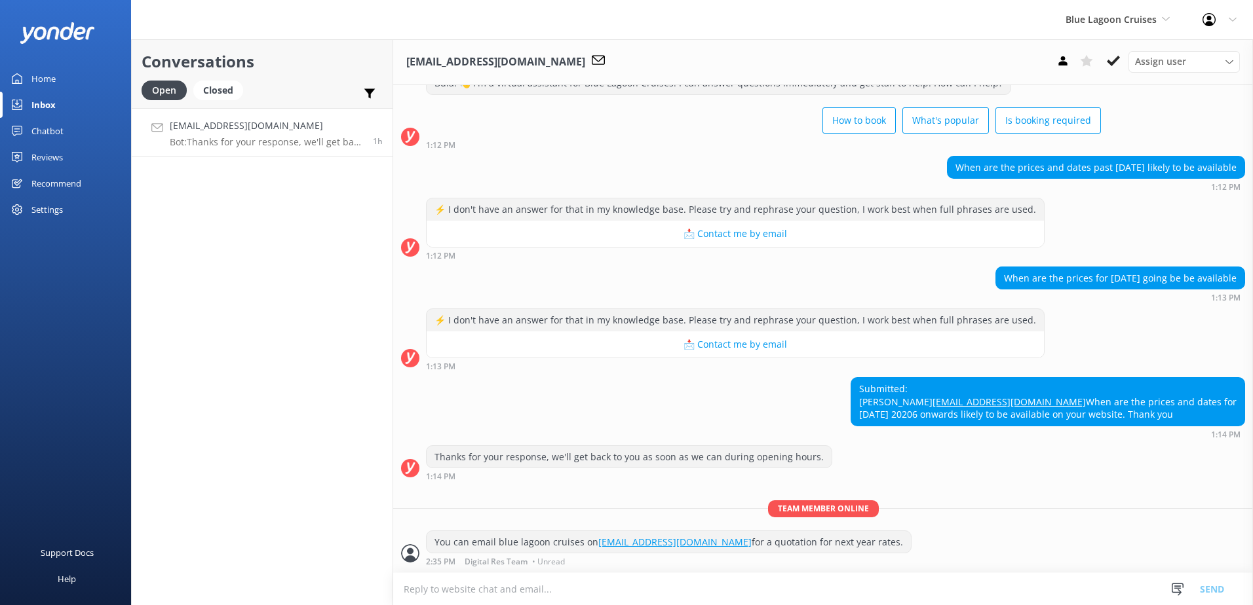
scroll to position [73, 0]
click at [1118, 58] on use at bounding box center [1113, 61] width 13 height 10
